Goal: Task Accomplishment & Management: Use online tool/utility

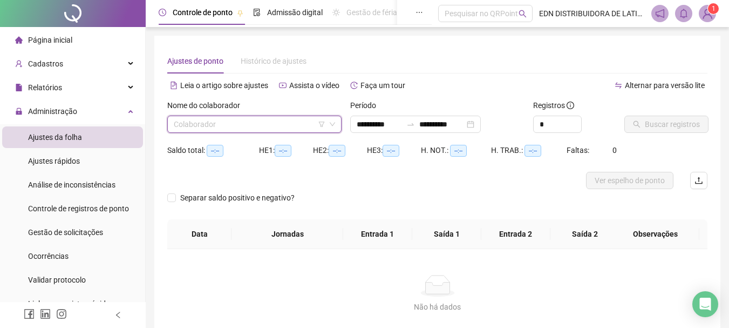
click at [230, 127] on input "search" at bounding box center [250, 124] width 152 height 16
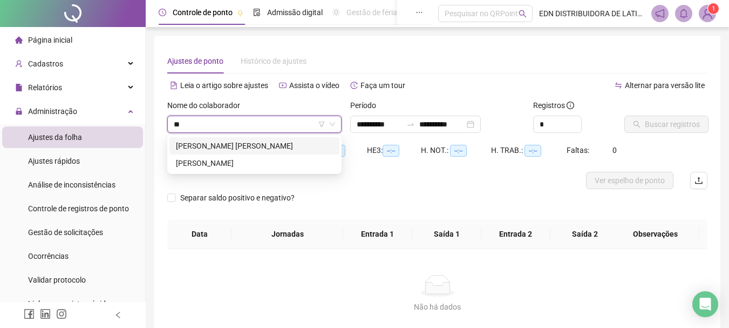
type input "***"
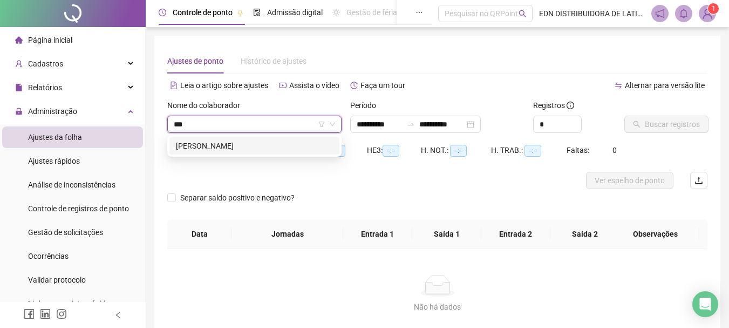
click at [222, 151] on div "[PERSON_NAME]" at bounding box center [254, 146] width 157 height 12
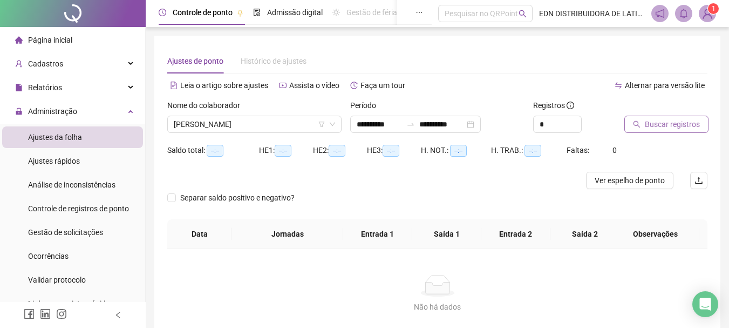
click at [676, 126] on span "Buscar registros" at bounding box center [672, 124] width 55 height 12
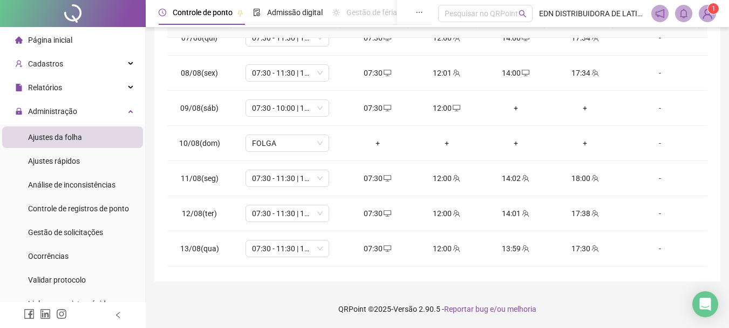
scroll to position [401, 0]
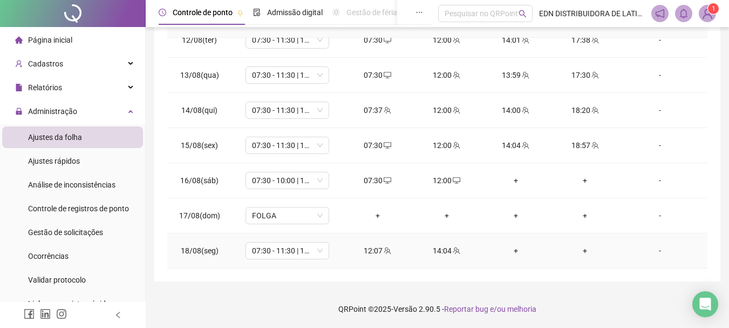
click at [508, 252] on div "+" at bounding box center [516, 251] width 52 height 12
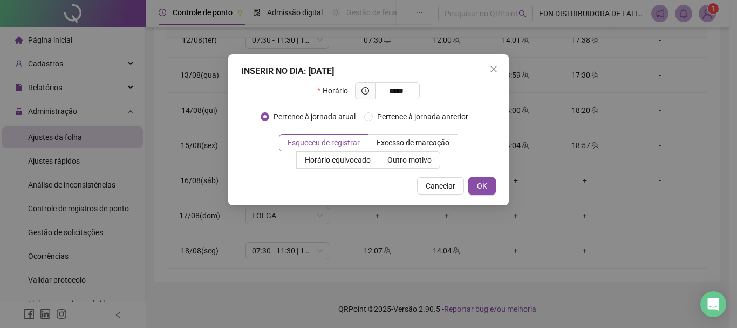
type input "*****"
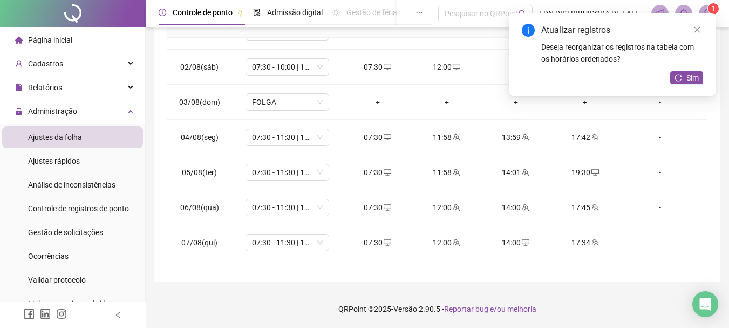
scroll to position [0, 0]
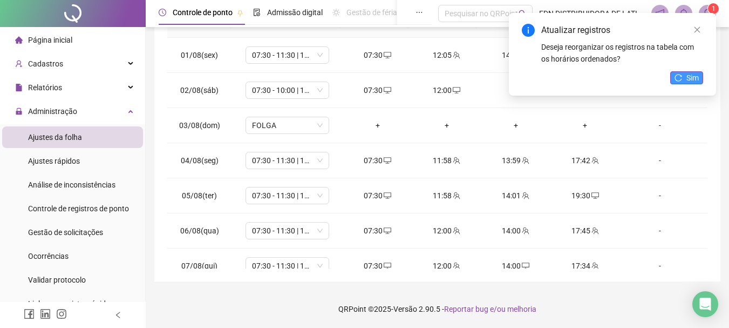
click at [689, 75] on span "Sim" at bounding box center [693, 78] width 12 height 12
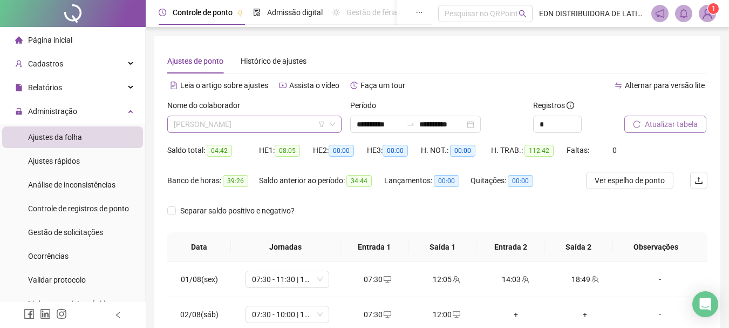
click at [262, 128] on span "[PERSON_NAME]" at bounding box center [254, 124] width 161 height 16
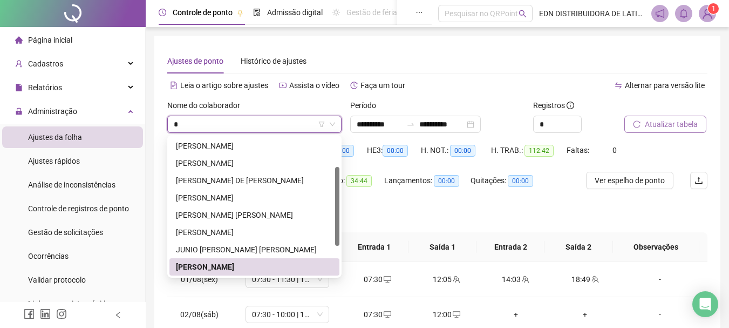
type input "**"
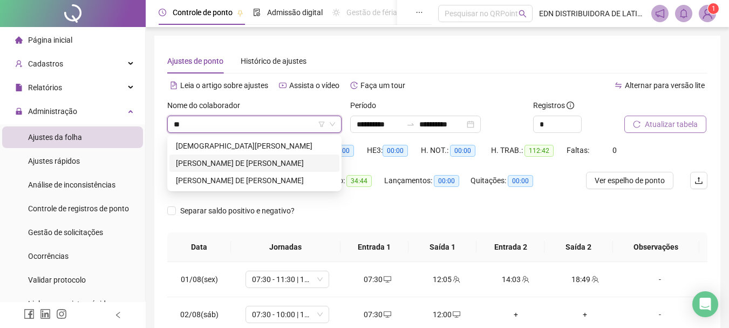
click at [190, 168] on div "[PERSON_NAME] DE [PERSON_NAME]" at bounding box center [254, 163] width 157 height 12
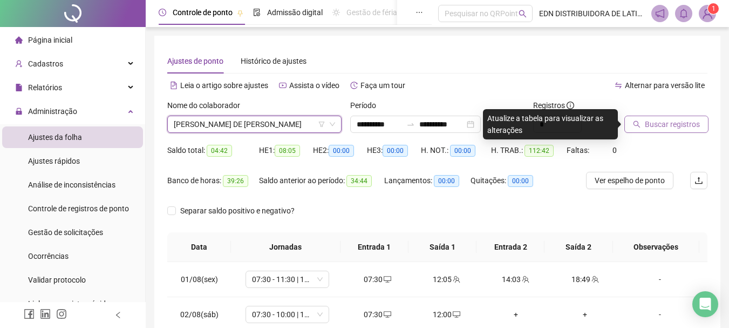
click at [678, 125] on span "Buscar registros" at bounding box center [672, 124] width 55 height 12
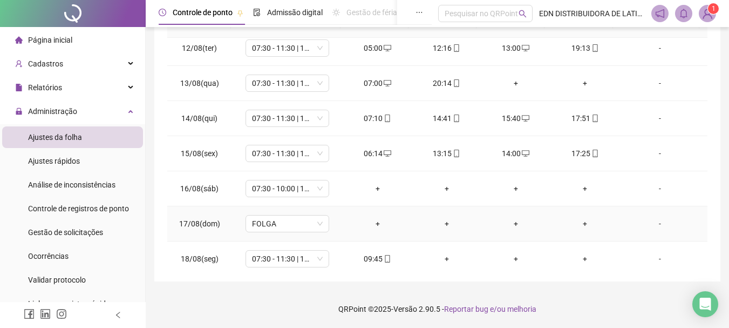
scroll to position [401, 0]
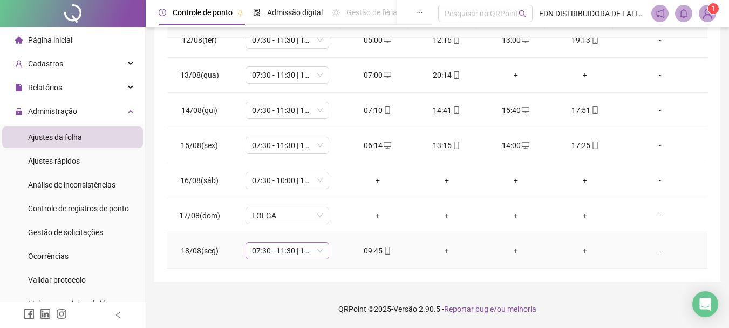
click at [318, 252] on span "07:30 - 11:30 | 13:30 - 17:30" at bounding box center [287, 250] width 71 height 16
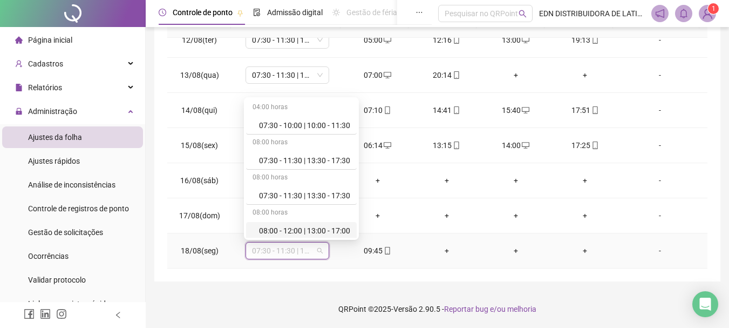
scroll to position [178, 0]
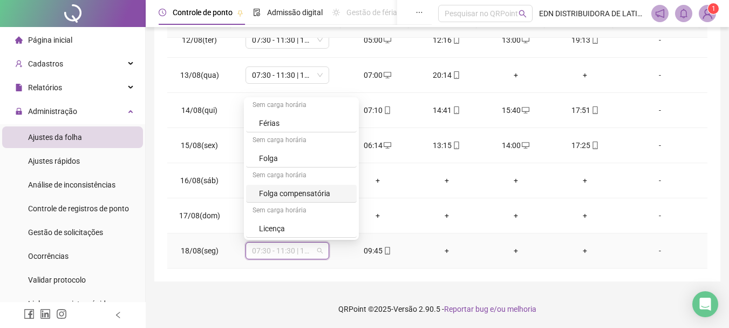
click at [336, 187] on div "Folga compensatória" at bounding box center [301, 194] width 111 height 18
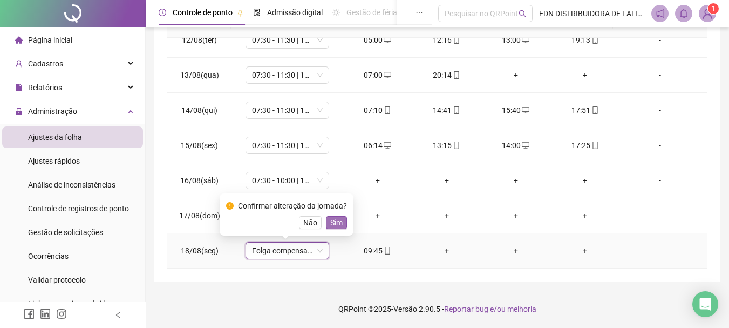
click at [339, 223] on span "Sim" at bounding box center [336, 222] width 12 height 12
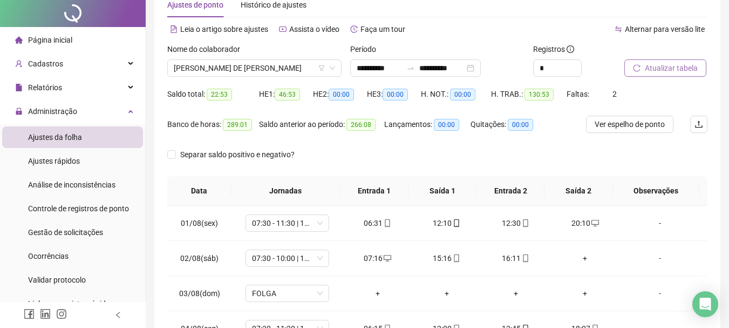
scroll to position [0, 0]
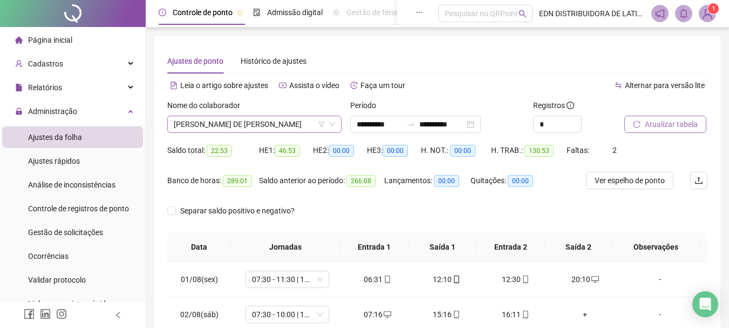
click at [277, 127] on span "[PERSON_NAME] DE [PERSON_NAME]" at bounding box center [254, 124] width 161 height 16
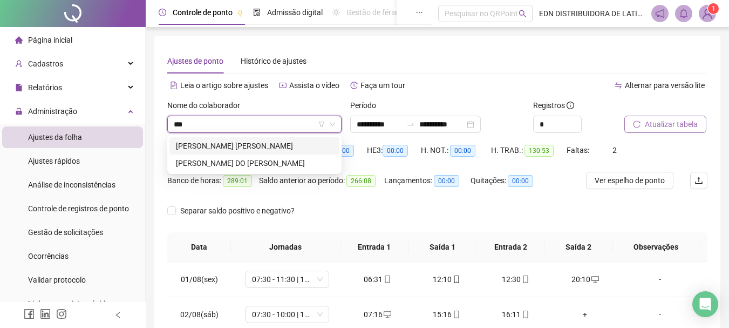
type input "****"
click at [243, 160] on div "[PERSON_NAME] DO [PERSON_NAME]" at bounding box center [254, 163] width 157 height 12
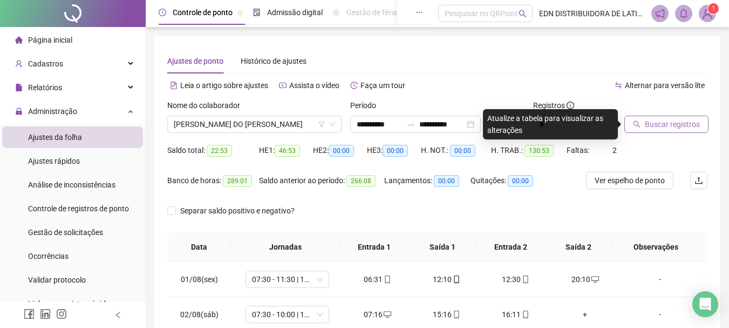
click at [677, 127] on span "Buscar registros" at bounding box center [672, 124] width 55 height 12
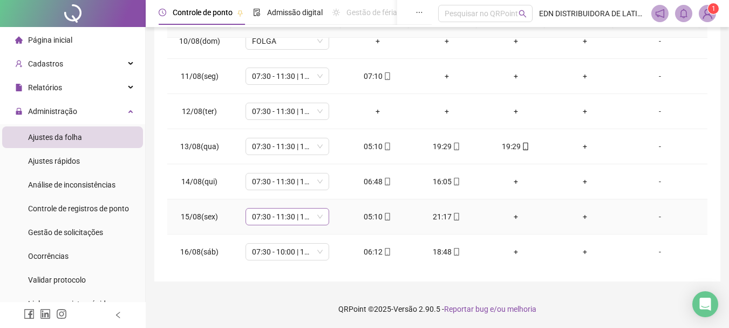
scroll to position [401, 0]
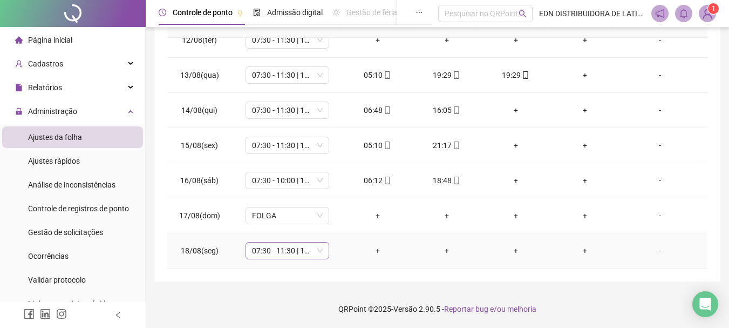
click at [318, 252] on span "07:30 - 11:30 | 13:30 - 17:30" at bounding box center [287, 250] width 71 height 16
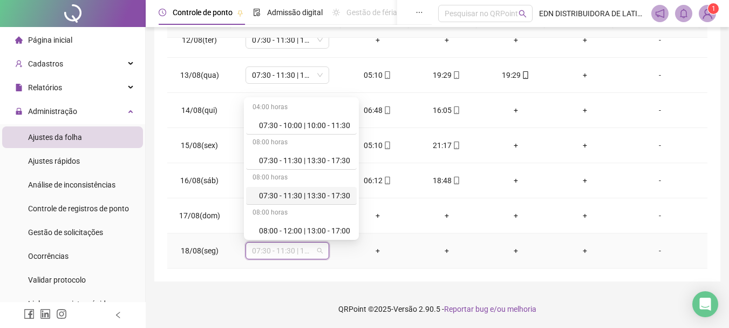
scroll to position [178, 0]
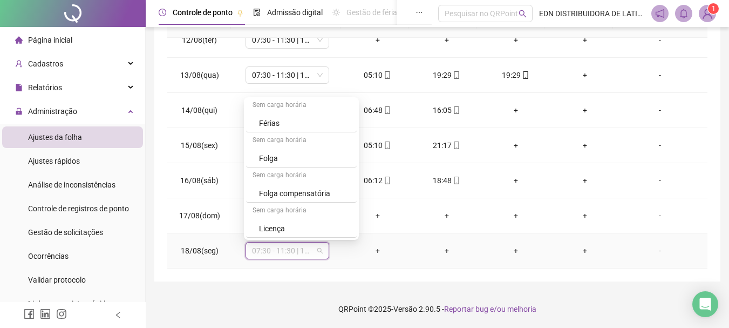
click at [308, 195] on div "Folga compensatória" at bounding box center [304, 193] width 91 height 12
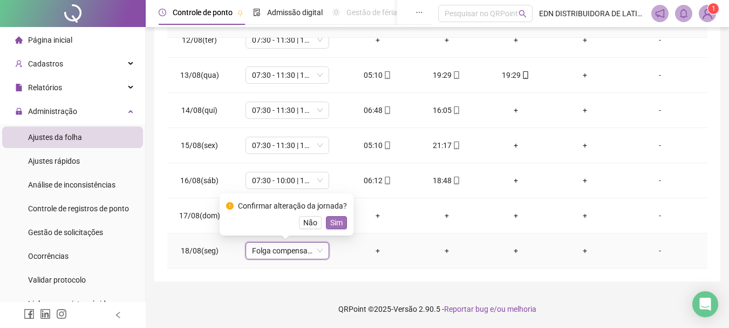
click at [337, 221] on span "Sim" at bounding box center [336, 222] width 12 height 12
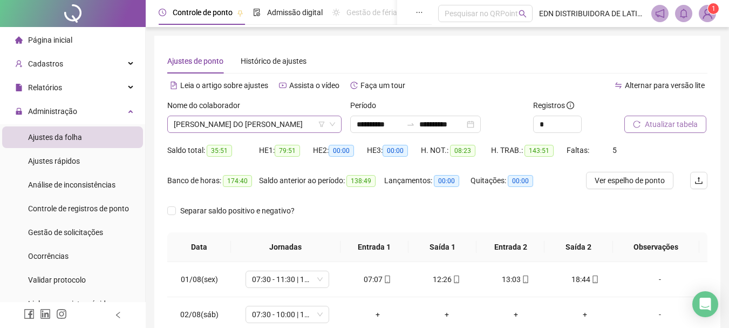
scroll to position [138, 0]
click at [282, 128] on span "[PERSON_NAME] DO [PERSON_NAME]" at bounding box center [254, 124] width 161 height 16
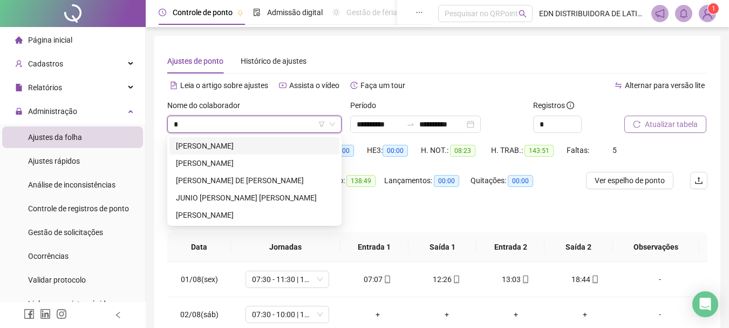
scroll to position [0, 0]
type input "**"
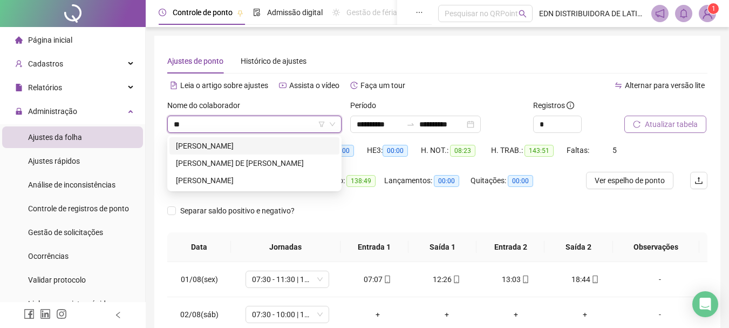
click at [228, 147] on div "[PERSON_NAME]" at bounding box center [254, 146] width 157 height 12
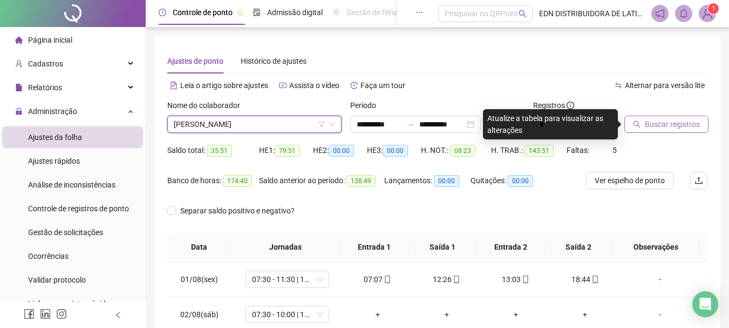
click at [671, 122] on span "Buscar registros" at bounding box center [672, 124] width 55 height 12
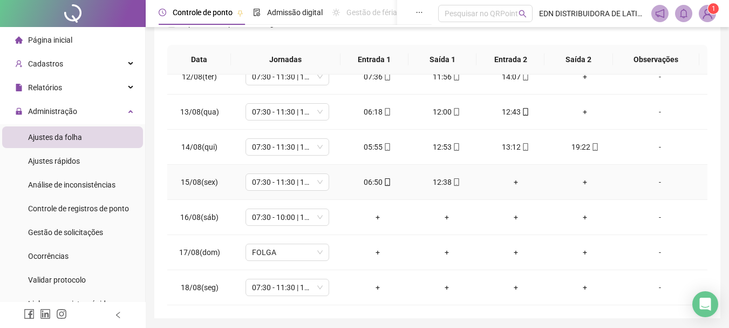
scroll to position [224, 0]
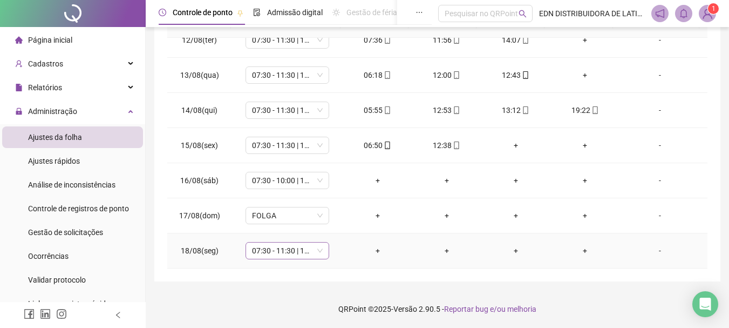
click at [313, 248] on span "07:30 - 11:30 | 13:30 - 17:30" at bounding box center [287, 250] width 71 height 16
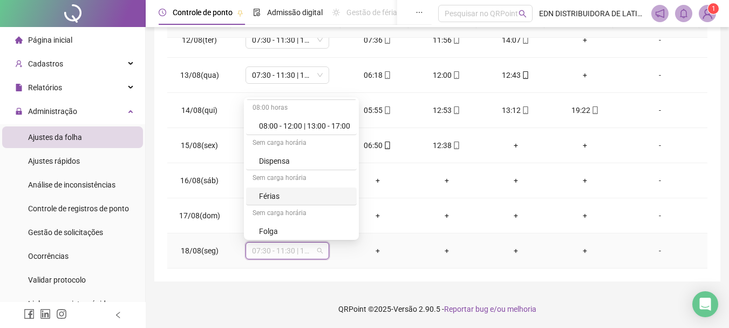
scroll to position [178, 0]
click at [301, 189] on div "Folga compensatória" at bounding box center [304, 193] width 91 height 12
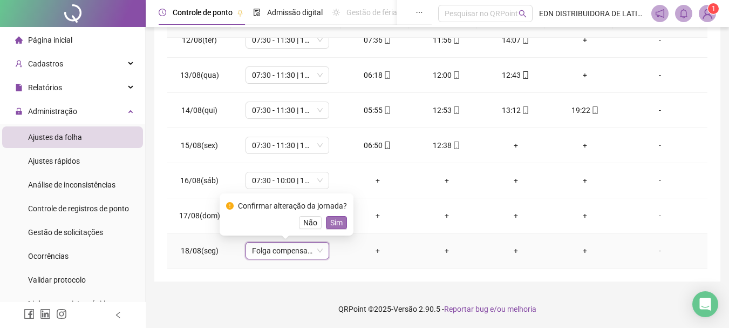
click at [335, 222] on span "Sim" at bounding box center [336, 222] width 12 height 12
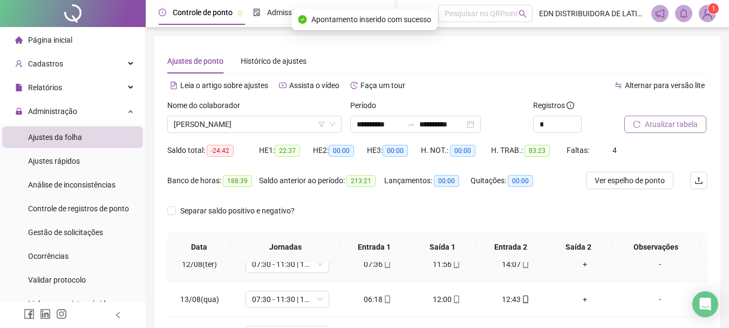
scroll to position [0, 0]
click at [247, 120] on span "[PERSON_NAME]" at bounding box center [254, 124] width 161 height 16
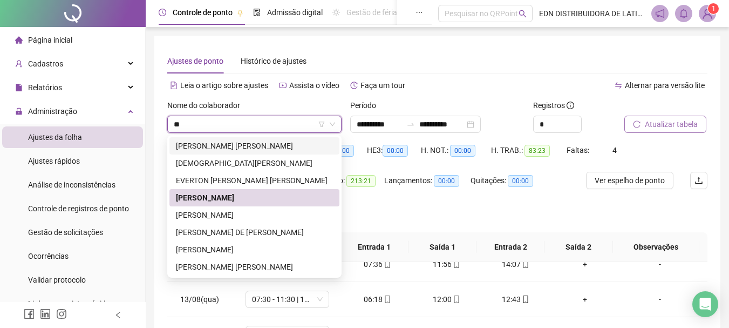
type input "*"
click at [658, 101] on div at bounding box center [652, 107] width 56 height 16
